Goal: Information Seeking & Learning: Check status

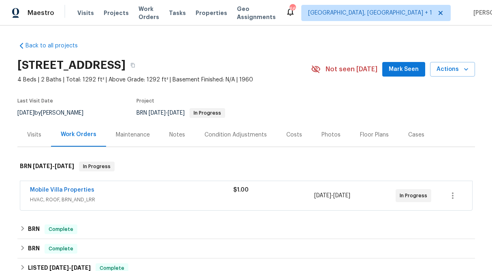
click at [245, 196] on div "$1.00" at bounding box center [273, 195] width 81 height 19
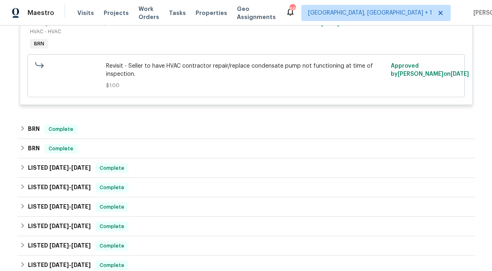
scroll to position [244, 0]
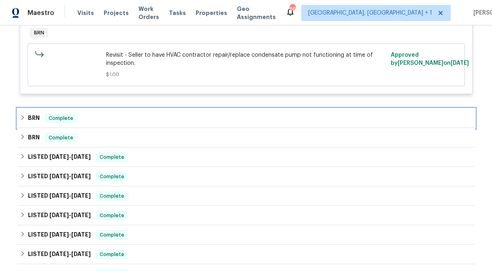
click at [21, 119] on icon at bounding box center [23, 118] width 6 height 6
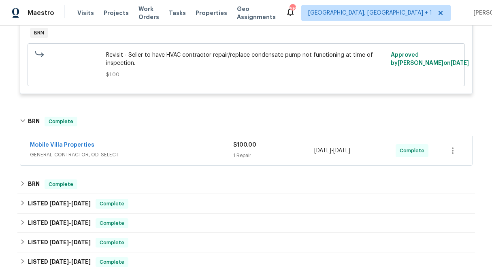
click at [244, 151] on div "$100.00 1 Repair" at bounding box center [273, 150] width 81 height 19
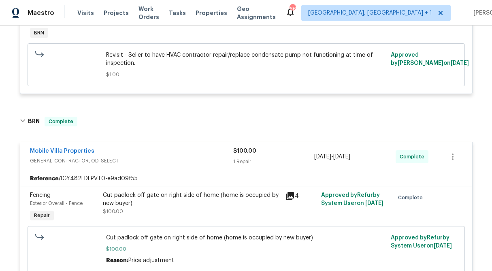
click at [244, 151] on span "$100.00" at bounding box center [244, 151] width 23 height 6
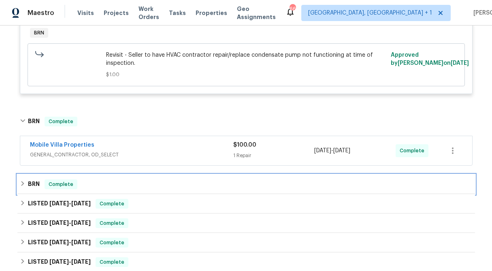
click at [19, 183] on div "BRN Complete" at bounding box center [245, 183] width 457 height 19
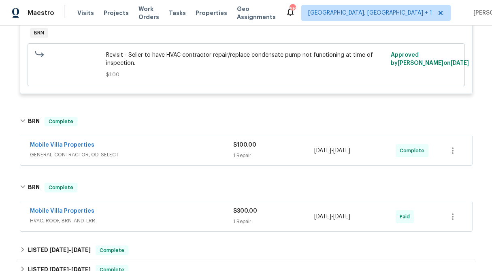
click at [244, 216] on div "$300.00 1 Repair" at bounding box center [273, 216] width 81 height 19
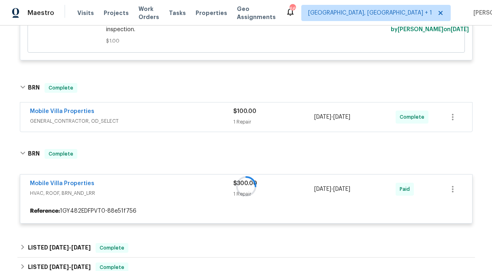
scroll to position [311, 0]
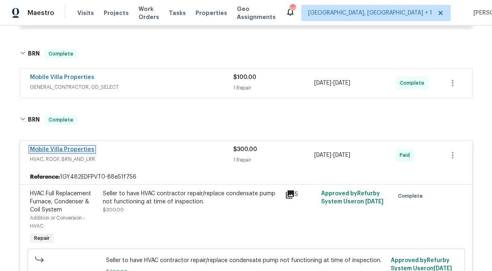
click at [74, 147] on link "Mobile Villa Properties" at bounding box center [62, 150] width 64 height 6
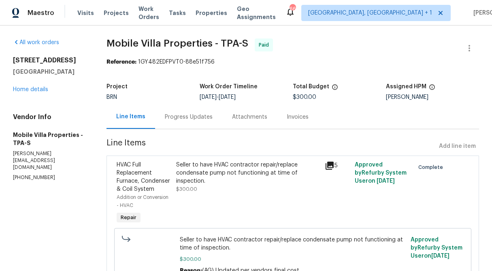
click at [198, 123] on div "Progress Updates" at bounding box center [188, 117] width 67 height 24
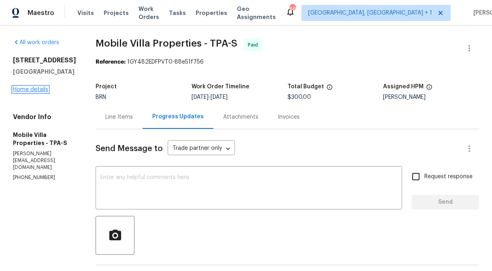
click at [21, 92] on link "Home details" at bounding box center [30, 90] width 35 height 6
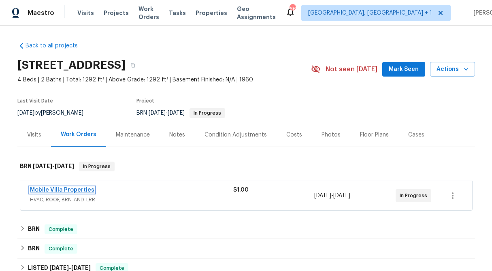
click at [70, 189] on link "Mobile Villa Properties" at bounding box center [62, 190] width 64 height 6
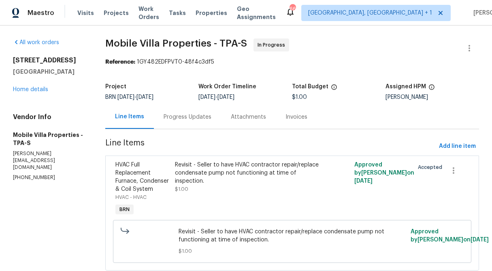
click at [200, 119] on div "Progress Updates" at bounding box center [188, 117] width 48 height 8
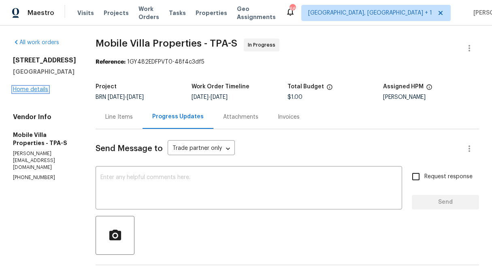
click at [18, 92] on link "Home details" at bounding box center [30, 90] width 35 height 6
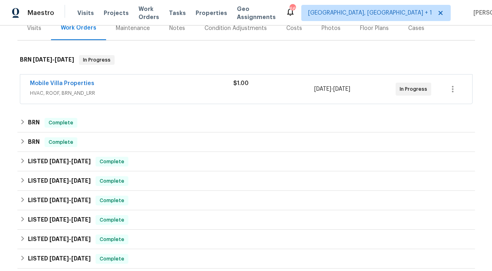
scroll to position [101, 0]
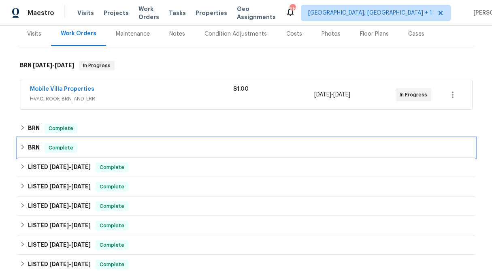
click at [22, 151] on div "BRN Complete" at bounding box center [246, 148] width 453 height 10
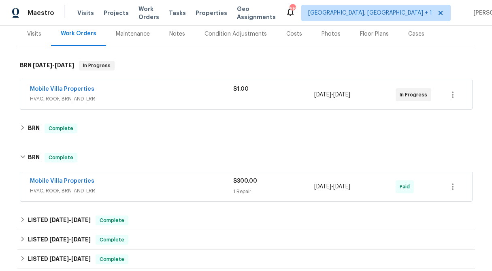
click at [249, 188] on div "1 Repair" at bounding box center [273, 191] width 81 height 8
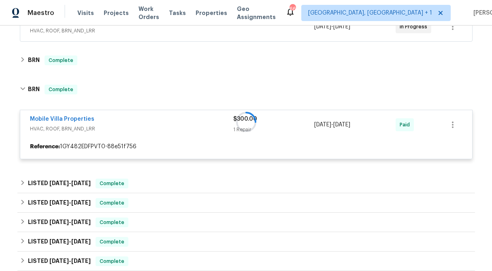
scroll to position [193, 0]
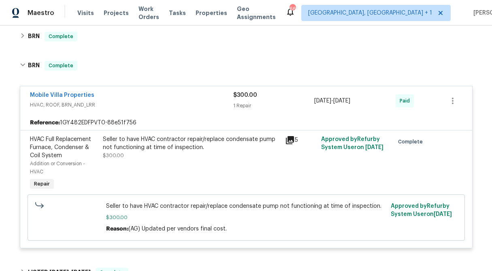
click at [234, 154] on div "Seller to have HVAC contractor repair/replace condensate pump not functioning a…" at bounding box center [191, 147] width 177 height 24
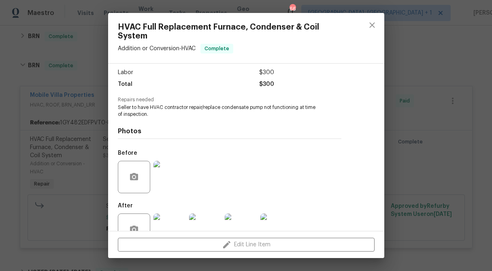
scroll to position [77, 0]
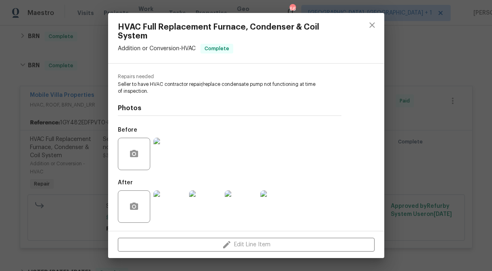
click at [168, 212] on img at bounding box center [169, 206] width 32 height 32
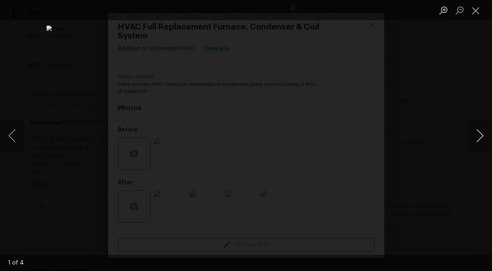
click at [480, 134] on button "Next image" at bounding box center [480, 135] width 24 height 32
click at [480, 133] on button "Next image" at bounding box center [480, 135] width 24 height 32
click at [478, 8] on button "Close lightbox" at bounding box center [476, 10] width 16 height 14
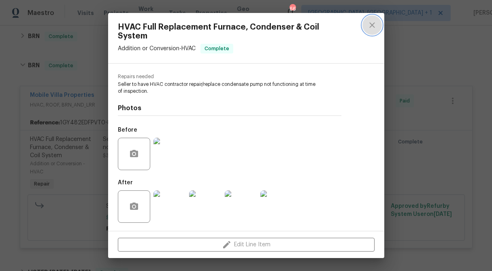
click at [369, 29] on icon "close" at bounding box center [372, 25] width 10 height 10
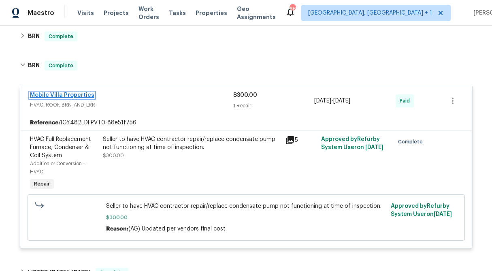
click at [57, 95] on link "Mobile Villa Properties" at bounding box center [62, 95] width 64 height 6
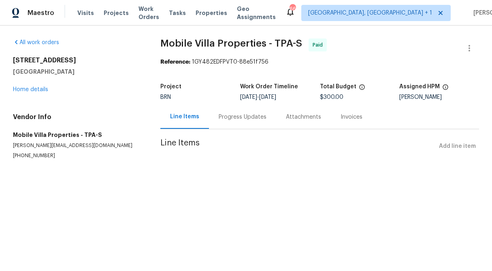
click at [222, 125] on div "Progress Updates" at bounding box center [242, 117] width 67 height 24
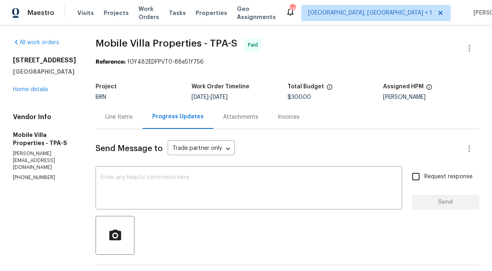
click at [105, 118] on div "Line Items" at bounding box center [119, 117] width 28 height 8
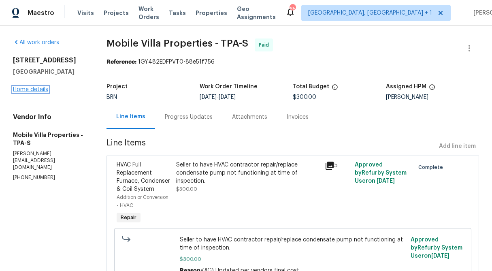
click at [36, 91] on link "Home details" at bounding box center [30, 90] width 35 height 6
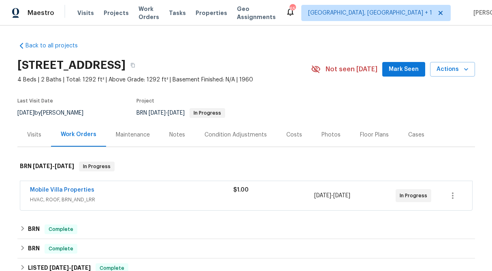
click at [236, 191] on span "$1.00" at bounding box center [240, 190] width 15 height 6
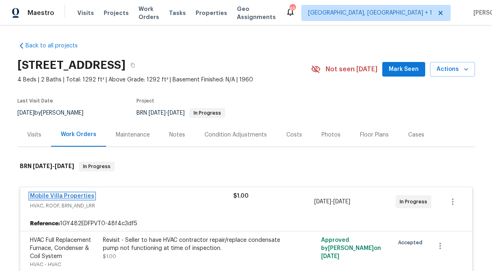
click at [63, 195] on link "Mobile Villa Properties" at bounding box center [62, 196] width 64 height 6
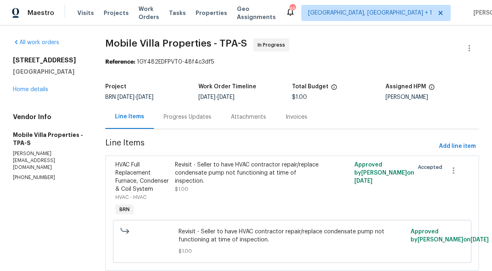
click at [198, 120] on div "Progress Updates" at bounding box center [188, 117] width 48 height 8
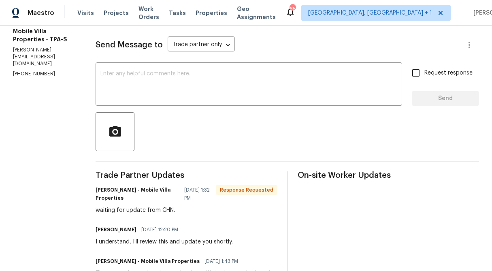
scroll to position [229, 0]
